Goal: Check status: Check status

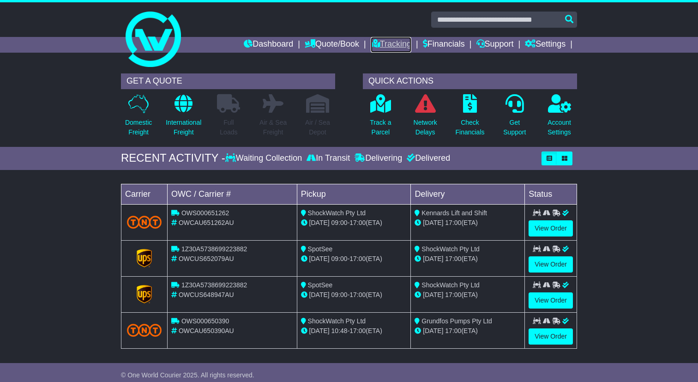
click at [384, 43] on link "Tracking" at bounding box center [391, 45] width 41 height 16
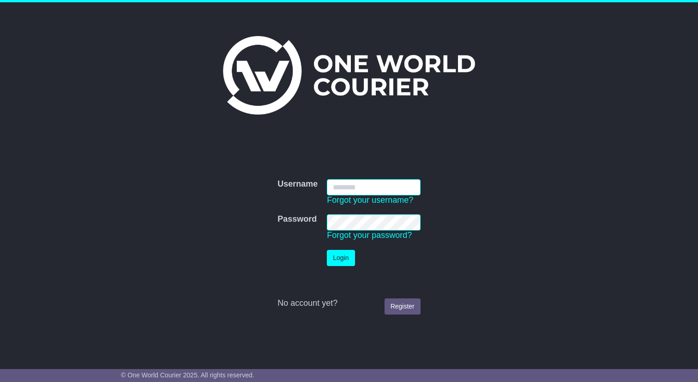
type input "**********"
click at [349, 260] on button "Login" at bounding box center [341, 258] width 28 height 16
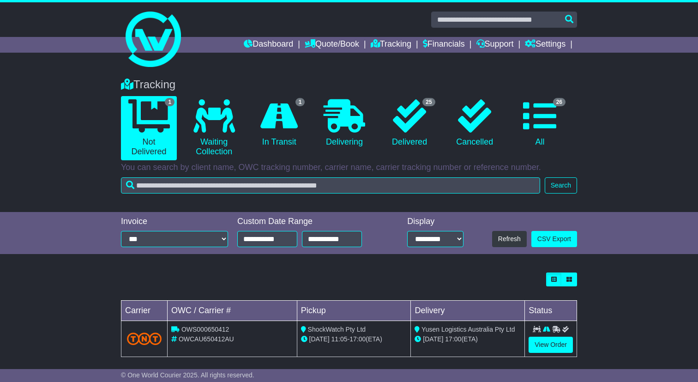
scroll to position [8, 0]
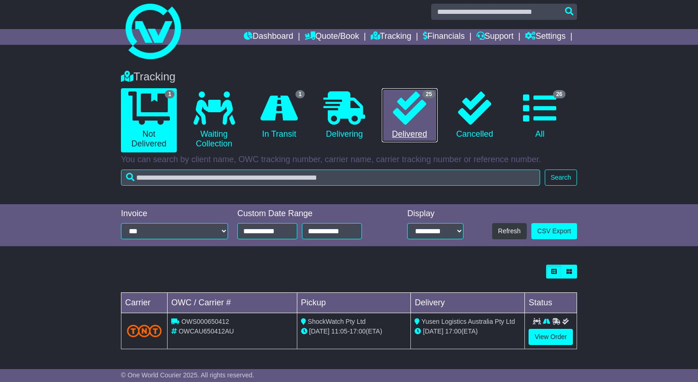
click at [416, 125] on link "25 Delivered" at bounding box center [410, 115] width 56 height 54
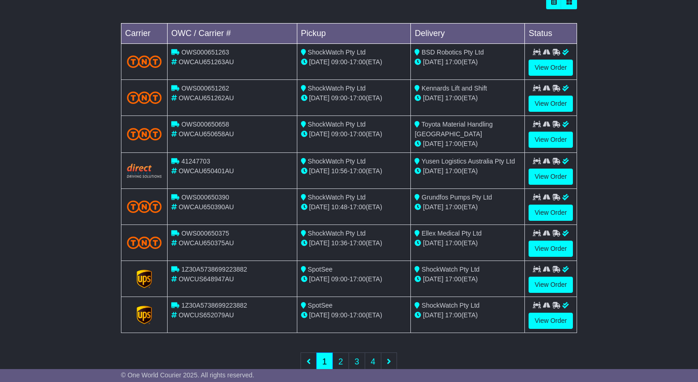
scroll to position [292, 0]
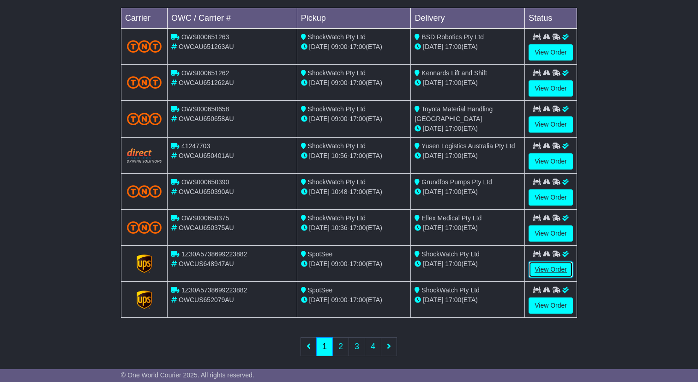
click at [555, 268] on link "View Order" at bounding box center [551, 269] width 44 height 16
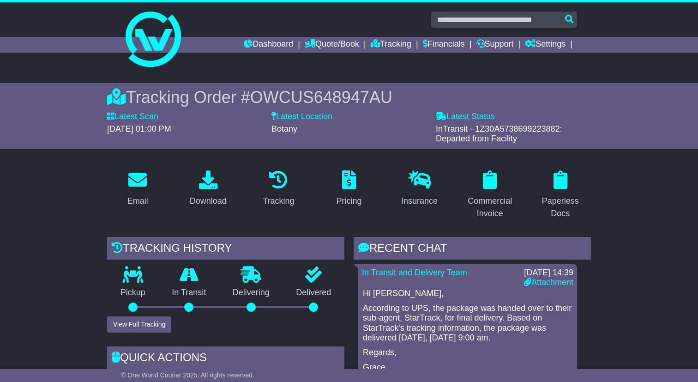
click at [555, 268] on div "[DATE] 14:39" at bounding box center [548, 273] width 49 height 10
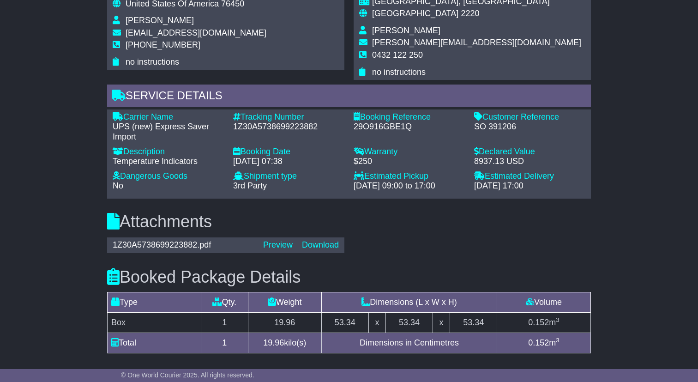
scroll to position [462, 0]
